Goal: Task Accomplishment & Management: Manage account settings

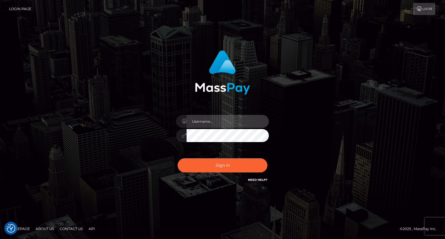
click at [197, 121] on input "text" at bounding box center [228, 121] width 82 height 13
type input "Mirasol.spree"
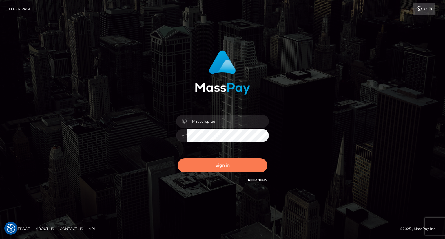
click at [199, 168] on button "Sign in" at bounding box center [223, 165] width 90 height 14
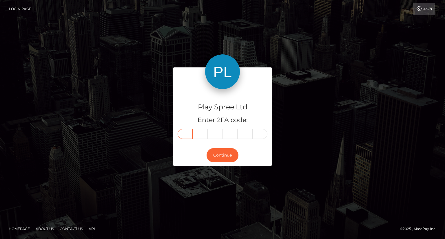
click at [182, 136] on input "text" at bounding box center [185, 134] width 15 height 10
type input "7"
type input "1"
type input "0"
type input "7"
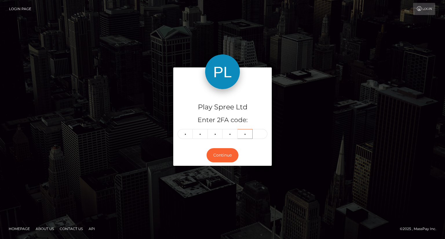
type input "8"
type input "4"
click at [217, 153] on button "Continue" at bounding box center [223, 155] width 32 height 14
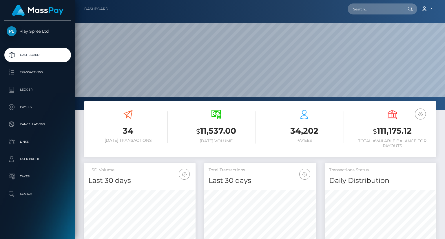
scroll to position [103, 111]
drag, startPoint x: 377, startPoint y: 130, endPoint x: 412, endPoint y: 128, distance: 35.7
click at [412, 128] on h3 "$ 111,175.12" at bounding box center [392, 131] width 79 height 12
copy h3 "111,175.12"
